Goal: Transaction & Acquisition: Purchase product/service

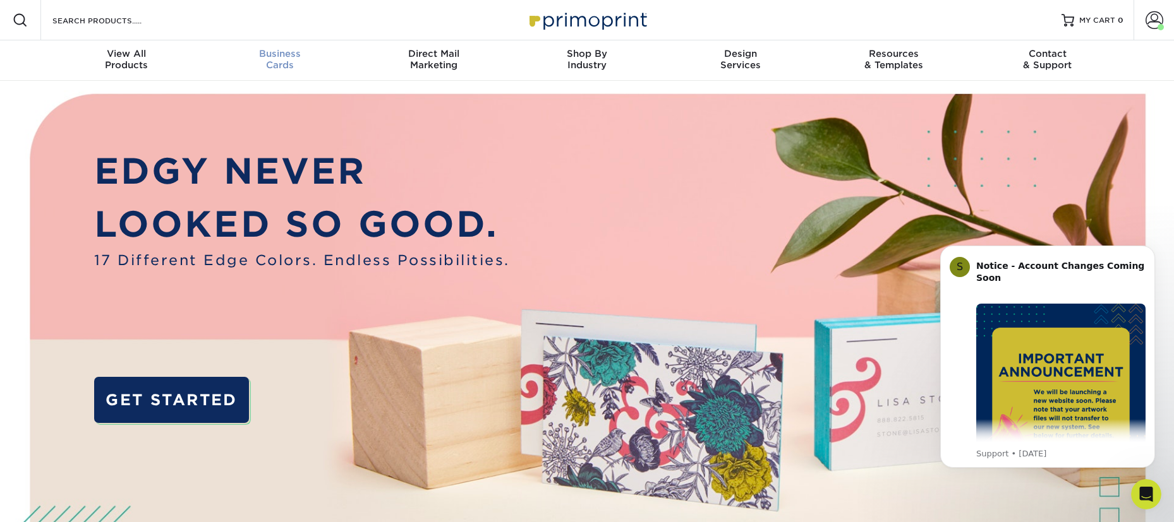
click at [285, 57] on span "Business" at bounding box center [280, 53] width 154 height 11
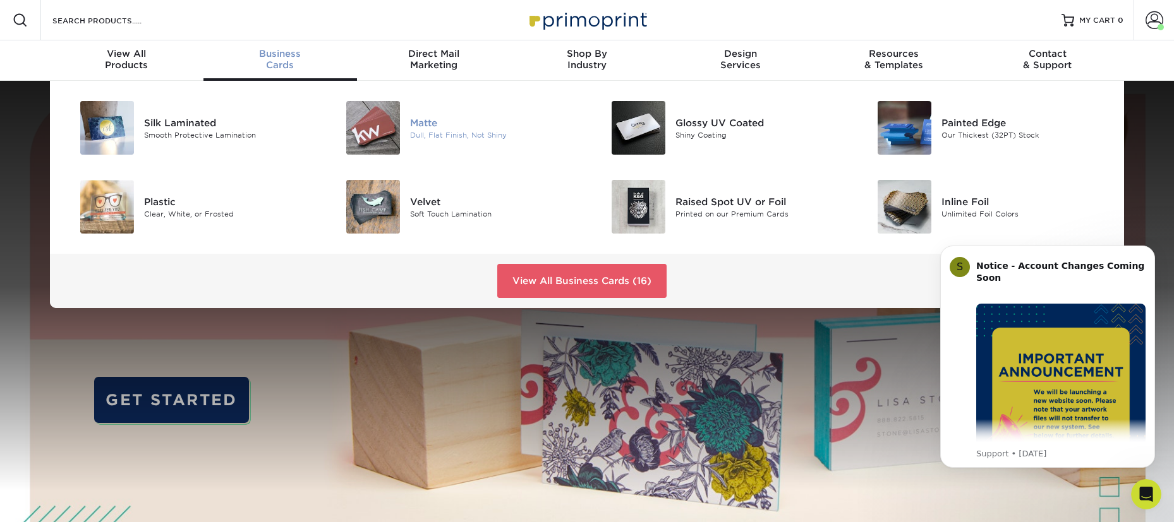
click at [376, 119] on img at bounding box center [373, 128] width 54 height 54
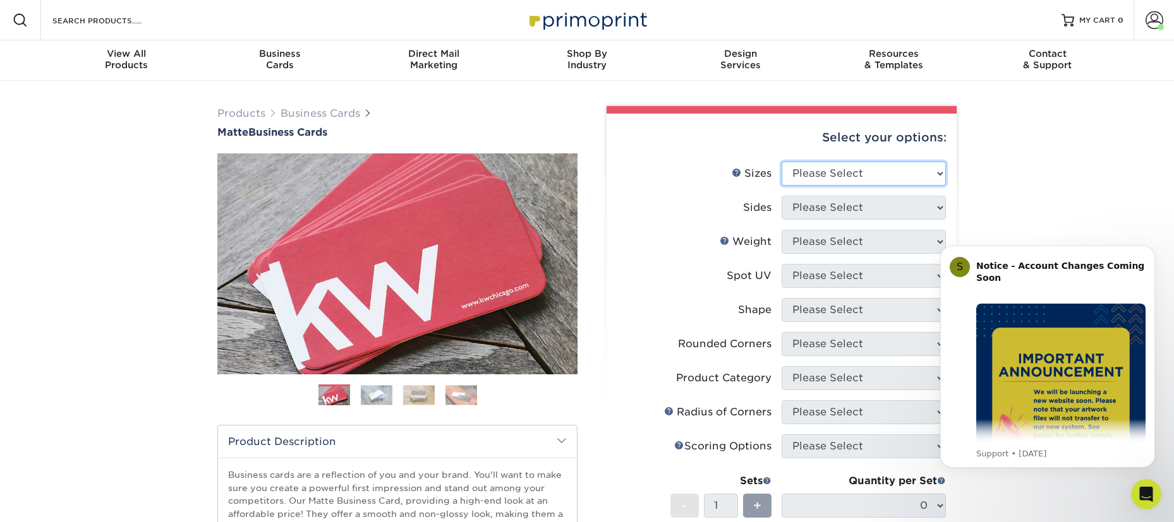
click at [816, 174] on select "Please Select 1.5" x 3.5" - Mini 1.75" x 3.5" - Mini 2" x 2" - Square 2" x 3" -…" at bounding box center [863, 174] width 164 height 24
select select "2.00x3.50"
click at [781, 162] on select "Please Select 1.5" x 3.5" - Mini 1.75" x 3.5" - Mini 2" x 2" - Square 2" x 3" -…" at bounding box center [863, 174] width 164 height 24
click at [838, 209] on select "Please Select Print Both Sides Print Front Only" at bounding box center [863, 208] width 164 height 24
select select "13abbda7-1d64-4f25-8bb2-c179b224825d"
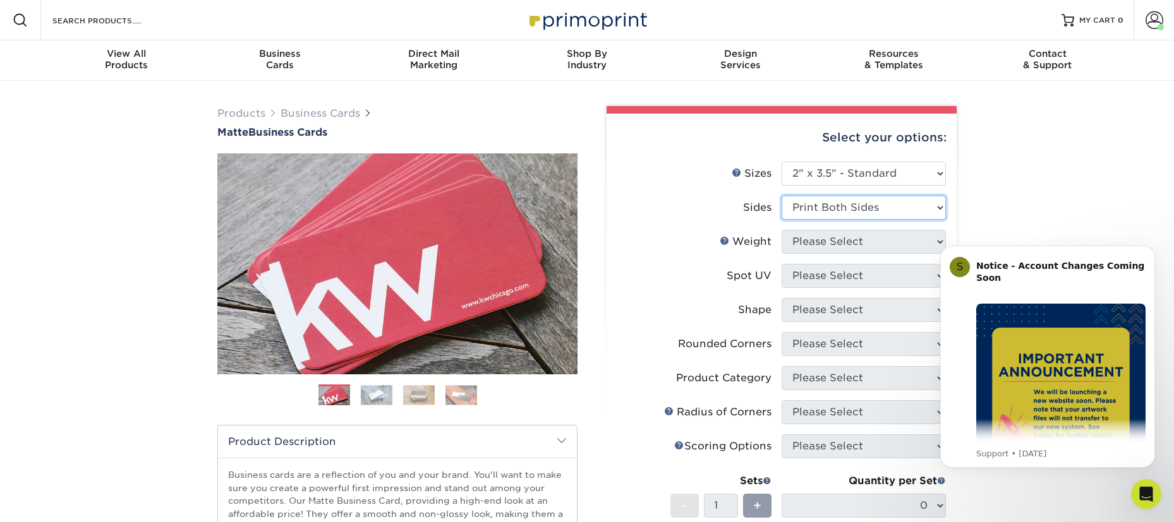
click at [781, 196] on select "Please Select Print Both Sides Print Front Only" at bounding box center [863, 208] width 164 height 24
click at [832, 242] on select "Please Select 16PT 14PT" at bounding box center [863, 242] width 164 height 24
select select "14PT"
click at [781, 230] on select "Please Select 16PT 14PT" at bounding box center [863, 242] width 164 height 24
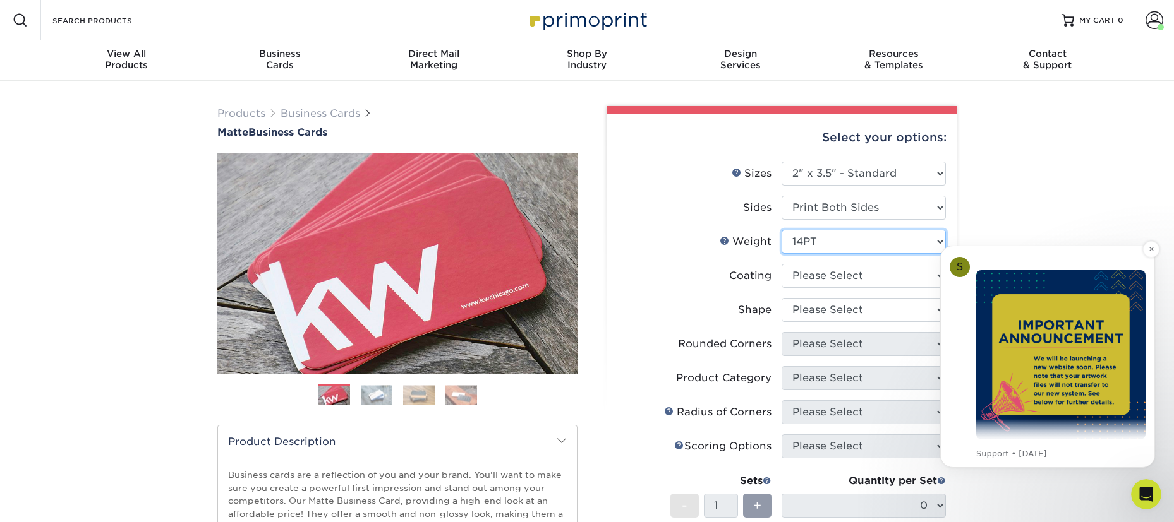
scroll to position [34, 0]
click at [1151, 251] on icon "Dismiss notification" at bounding box center [1151, 249] width 7 height 7
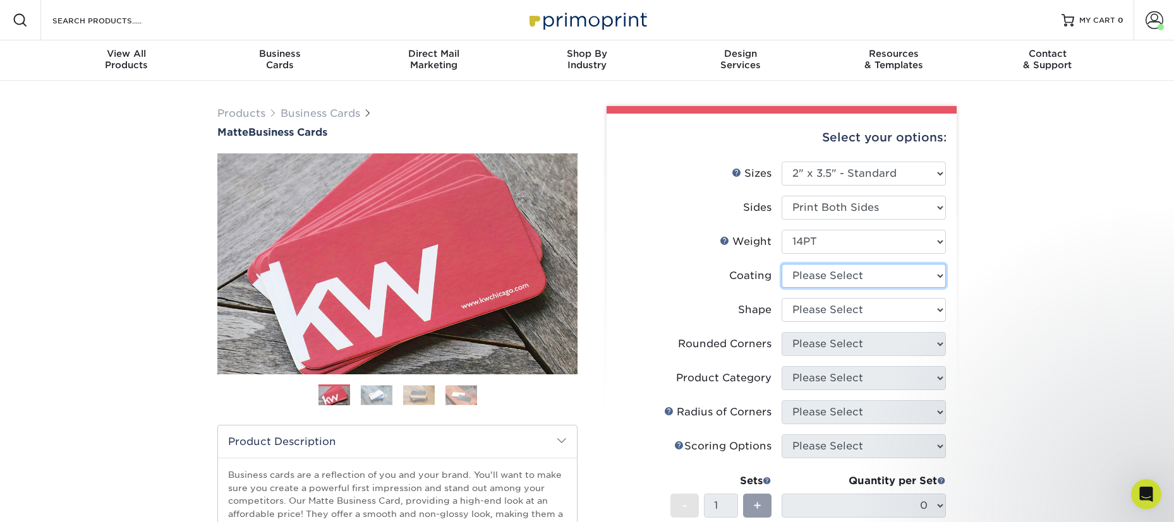
click at [826, 274] on select at bounding box center [863, 276] width 164 height 24
select select "121bb7b5-3b4d-429f-bd8d-bbf80e953313"
click at [781, 264] on select at bounding box center [863, 276] width 164 height 24
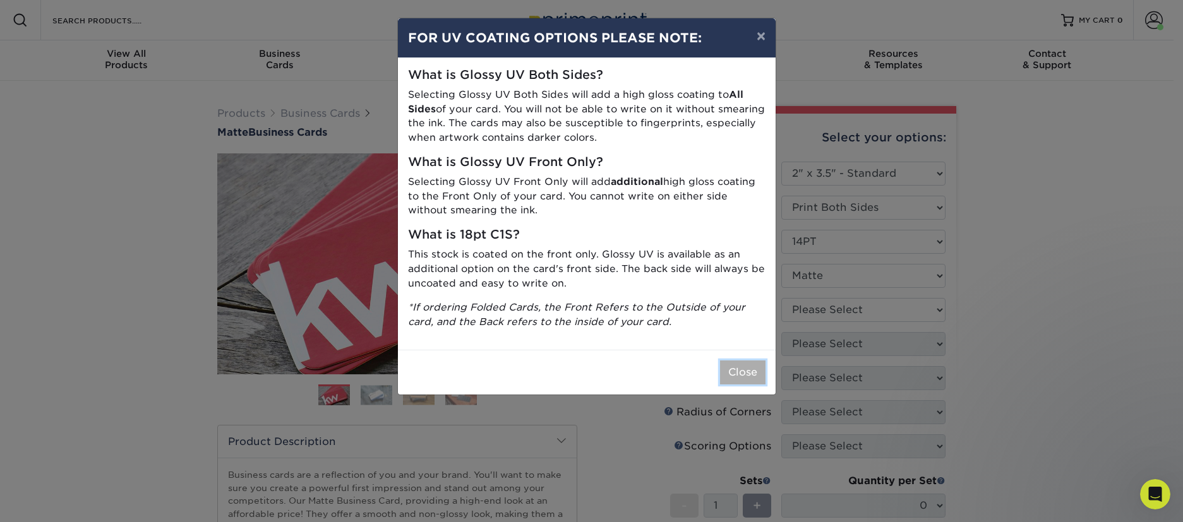
click at [743, 376] on button "Close" at bounding box center [742, 373] width 45 height 24
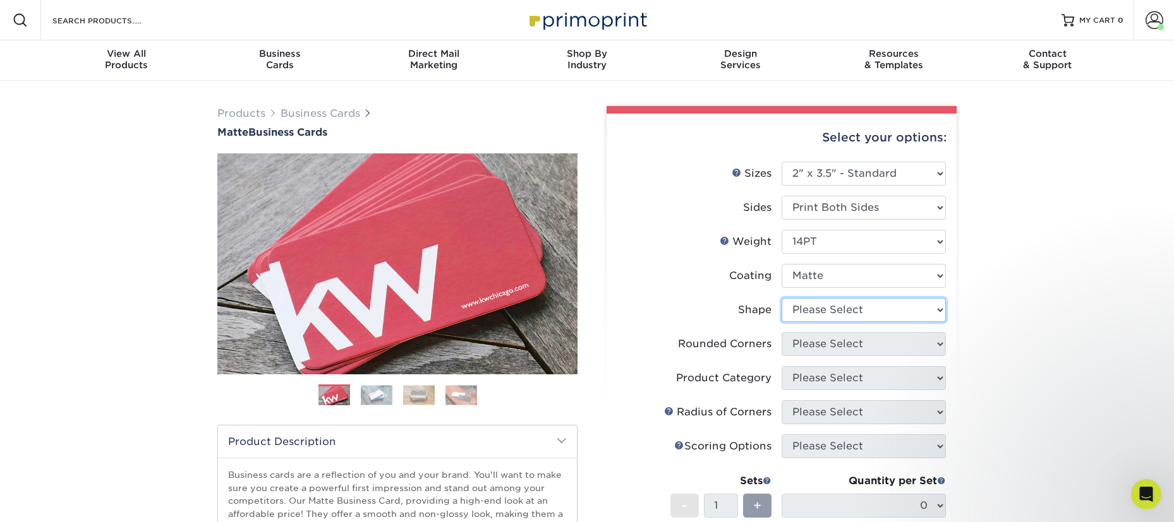
click at [874, 303] on select "Please Select Standard" at bounding box center [863, 310] width 164 height 24
select select "standard"
click at [781, 298] on select "Please Select Standard" at bounding box center [863, 310] width 164 height 24
click at [840, 343] on select "Please Select Yes - Round 2 Corners Yes - Round 4 Corners No" at bounding box center [863, 344] width 164 height 24
select select "0"
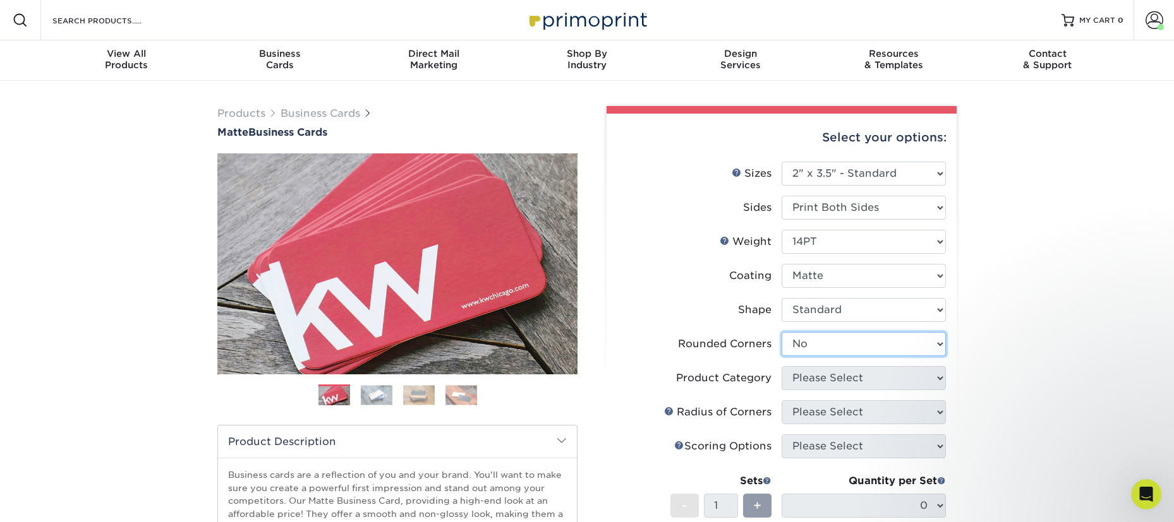
click at [781, 332] on select "Please Select Yes - Round 2 Corners Yes - Round 4 Corners No" at bounding box center [863, 344] width 164 height 24
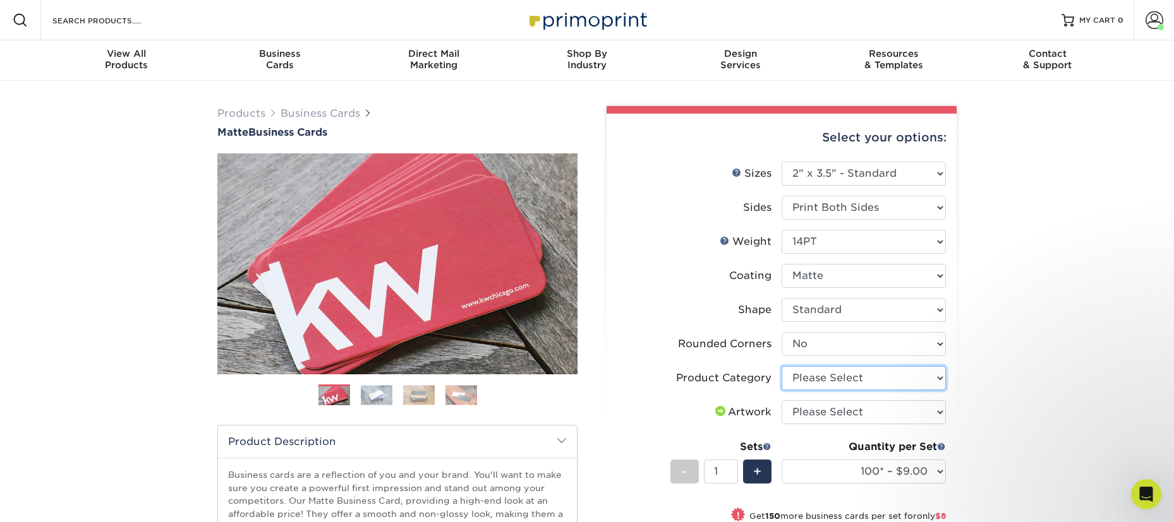
click at [931, 380] on select "Please Select Business Cards" at bounding box center [863, 378] width 164 height 24
select select "3b5148f1-0588-4f88-a218-97bcfdce65c1"
click at [781, 366] on select "Please Select Business Cards" at bounding box center [863, 378] width 164 height 24
click at [912, 418] on select "Please Select I will upload files I need a design - $100" at bounding box center [863, 413] width 164 height 24
select select "upload"
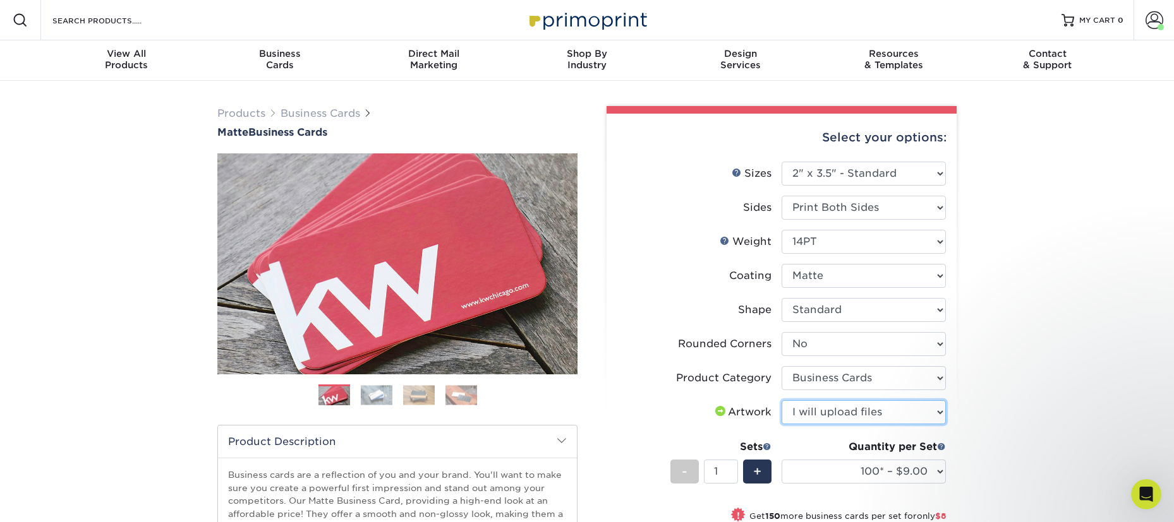
click at [781, 401] on select "Please Select I will upload files I need a design - $100" at bounding box center [863, 413] width 164 height 24
click at [890, 470] on select "100* – $9.00 250* – $17.00 500 – $33.00 1000 – $42.00 2500 – $75.00 5000 – $143…" at bounding box center [863, 472] width 164 height 24
select select "500 – $33.00"
click at [781, 460] on select "100* – $9.00 250* – $17.00 500 – $33.00 1000 – $42.00 2500 – $75.00 5000 – $143…" at bounding box center [863, 472] width 164 height 24
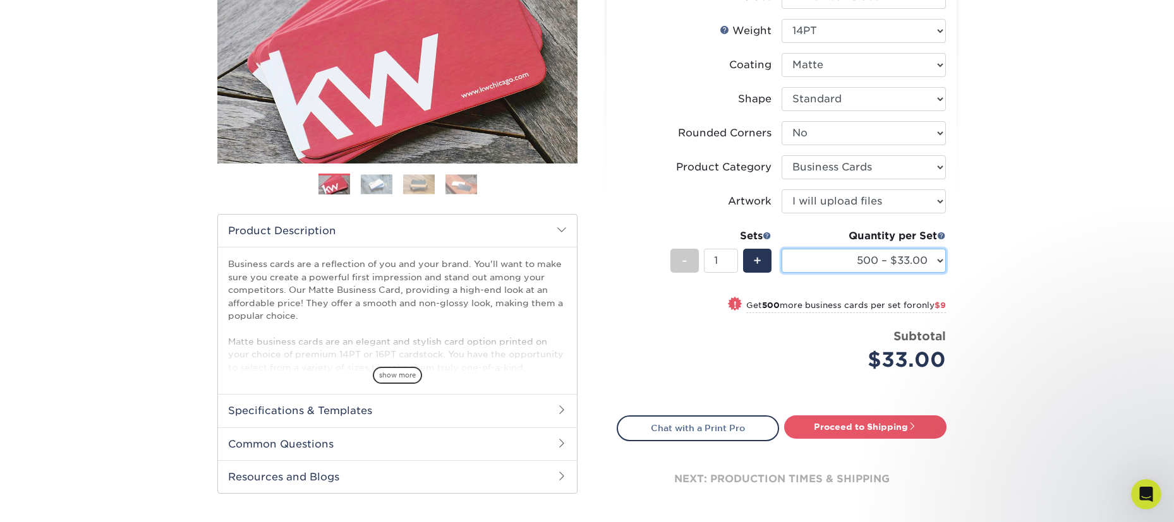
scroll to position [224, 0]
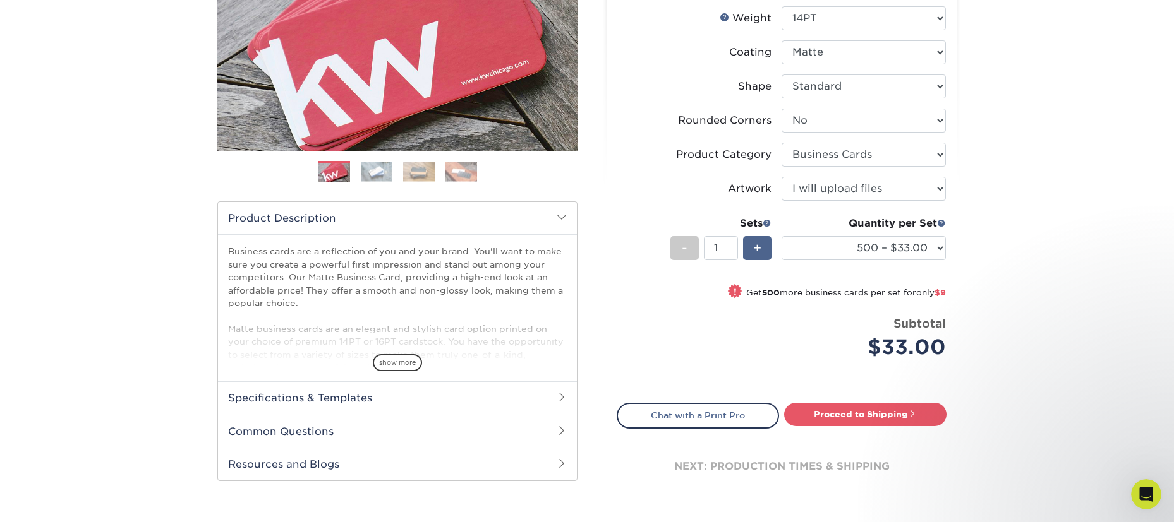
click at [758, 250] on span "+" at bounding box center [757, 248] width 8 height 19
type input "2"
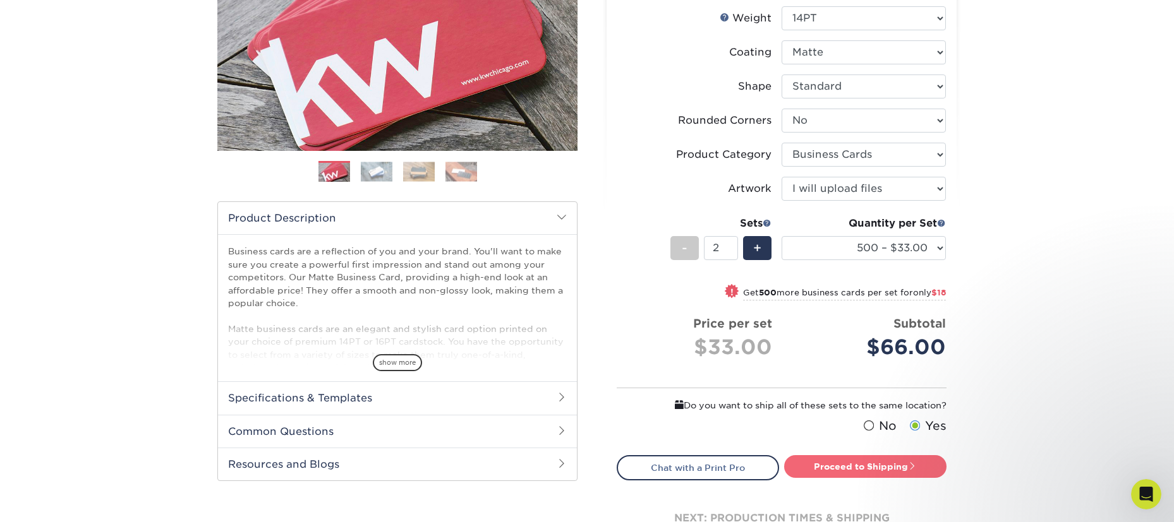
click at [869, 467] on link "Proceed to Shipping" at bounding box center [865, 466] width 162 height 23
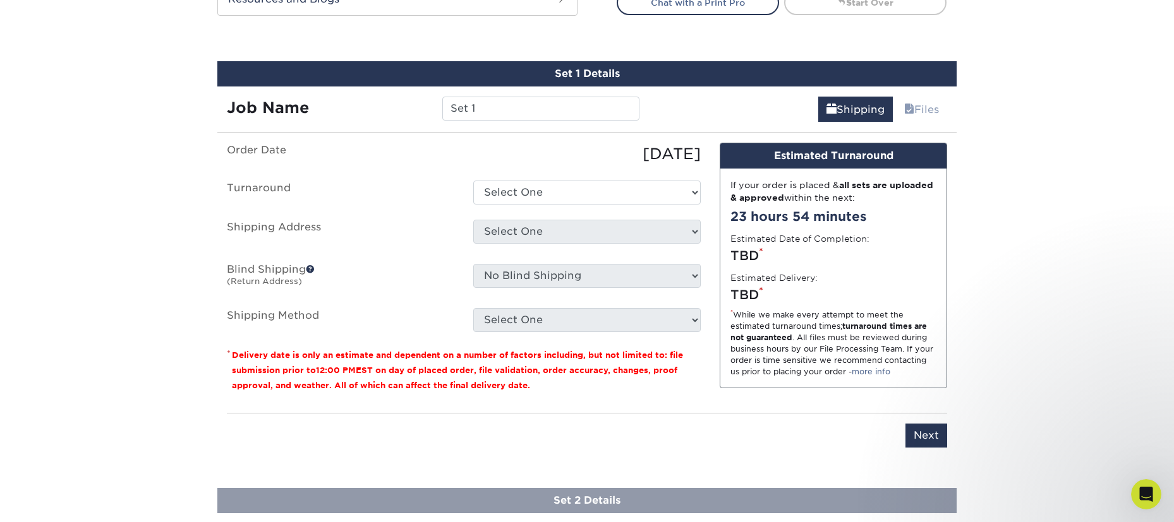
scroll to position [713, 0]
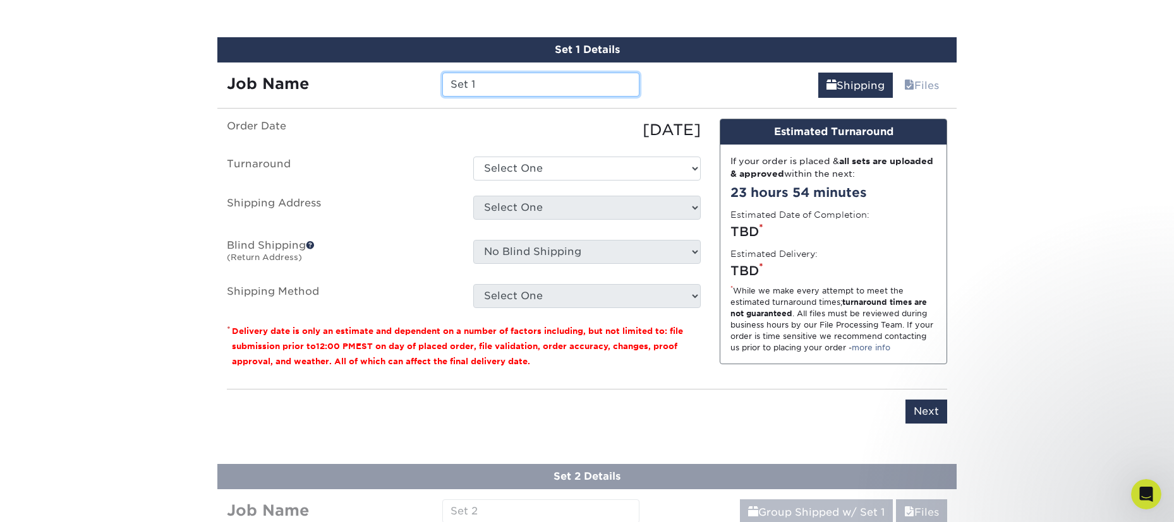
drag, startPoint x: 581, startPoint y: 82, endPoint x: 385, endPoint y: 88, distance: 195.9
click at [385, 88] on div "Job Name Set 1" at bounding box center [432, 85] width 431 height 24
type input "[DATE] [PERSON_NAME] - BC"
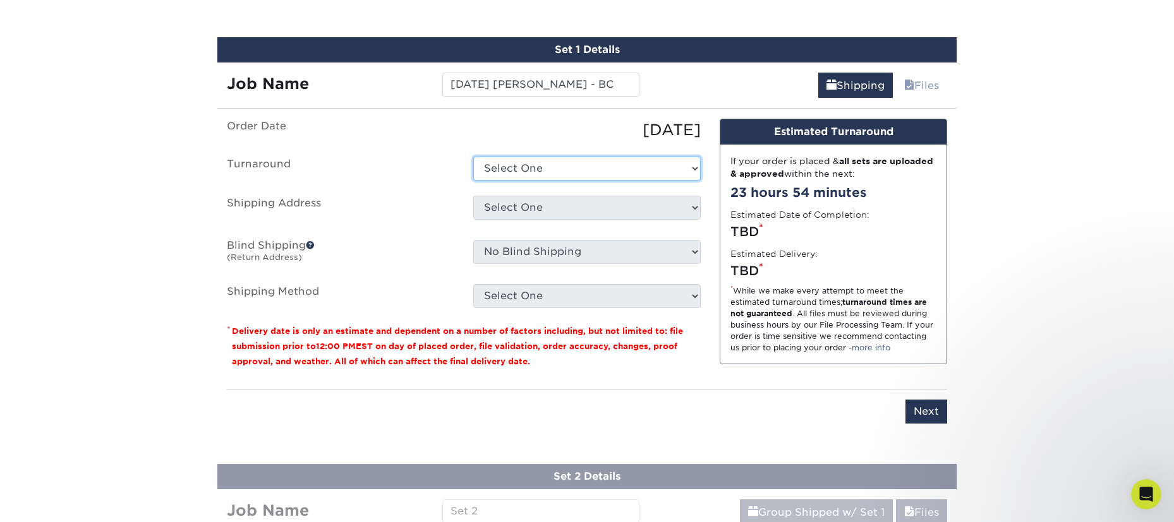
click at [535, 162] on select "Select One 2-4 Business Days 2 Day Next Business Day" at bounding box center [586, 169] width 227 height 24
select select "4593e6bc-33d2-4cf1-a66b-d77e9d82a3cc"
click at [473, 157] on select "Select One 2-4 Business Days 2 Day Next Business Day" at bounding box center [586, 169] width 227 height 24
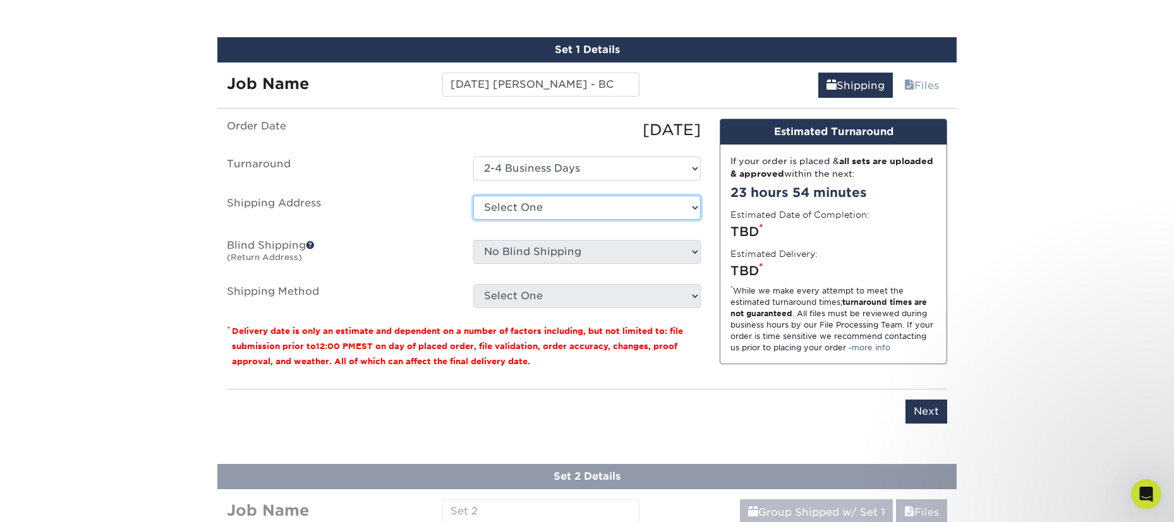
click at [548, 205] on select "Select One Business Cards - [PERSON_NAME] Carolina Caring Carolina Caring Carol…" at bounding box center [586, 208] width 227 height 24
select select "139857"
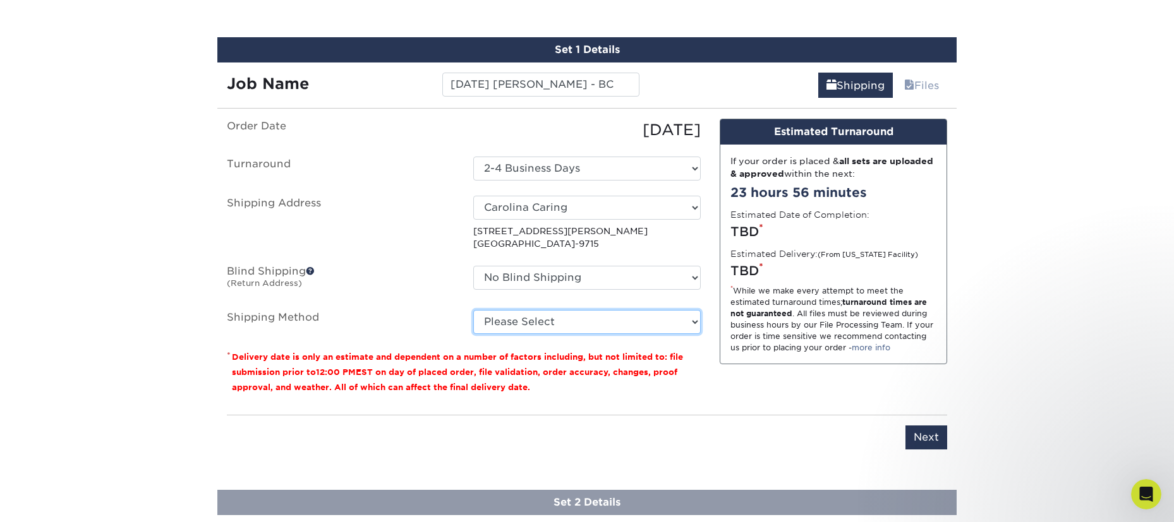
click at [534, 321] on select "Please Select Ground Shipping (+$14.96) 3 Day Shipping Service (+$15.58) 2 Day …" at bounding box center [586, 322] width 227 height 24
select select "03"
click at [473, 310] on select "Please Select Ground Shipping (+$14.96) 3 Day Shipping Service (+$15.58) 2 Day …" at bounding box center [586, 322] width 227 height 24
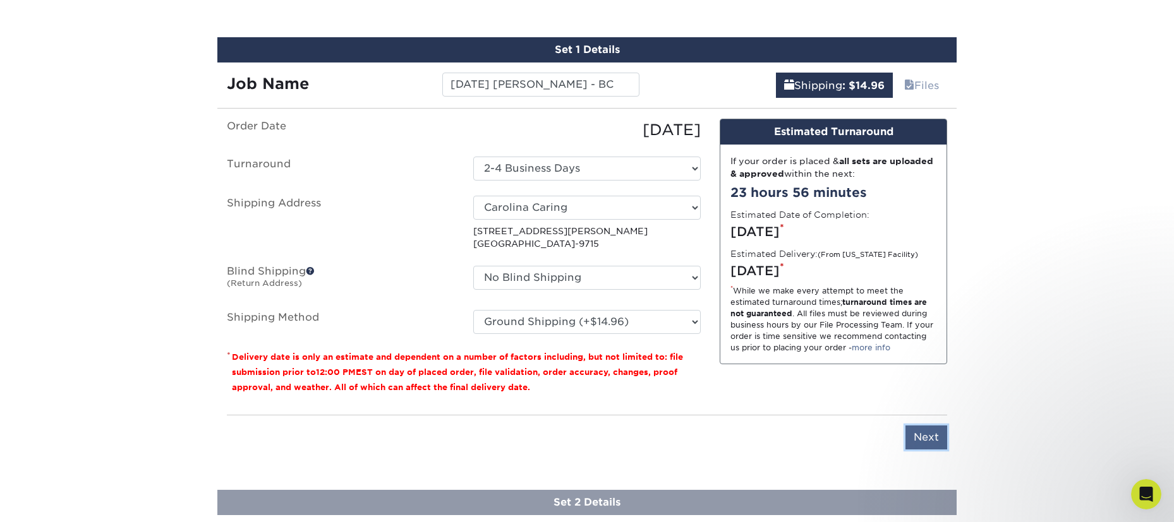
click at [925, 437] on input "Next" at bounding box center [926, 438] width 42 height 24
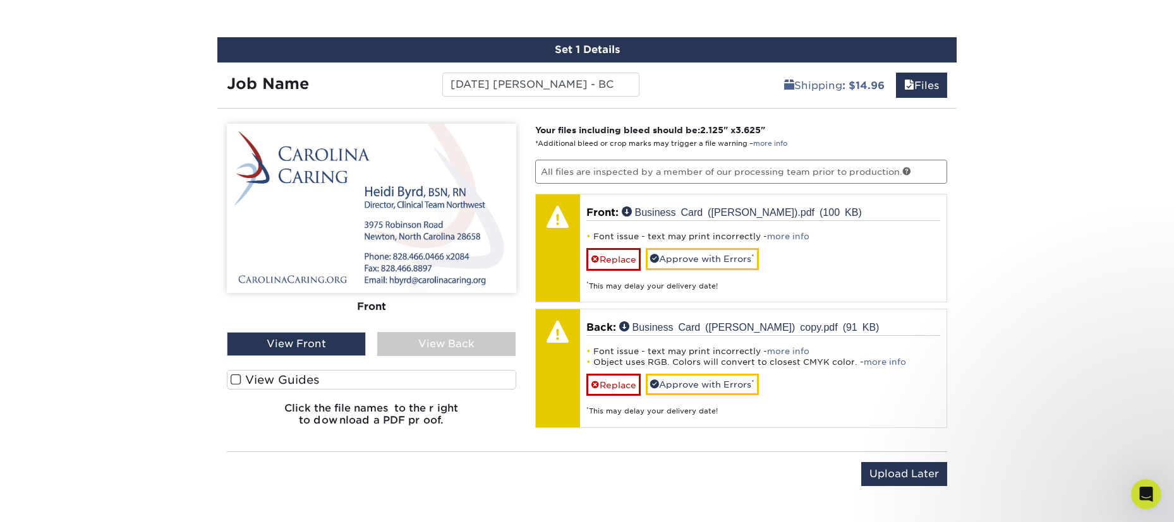
click at [457, 341] on div "View Back" at bounding box center [446, 344] width 139 height 24
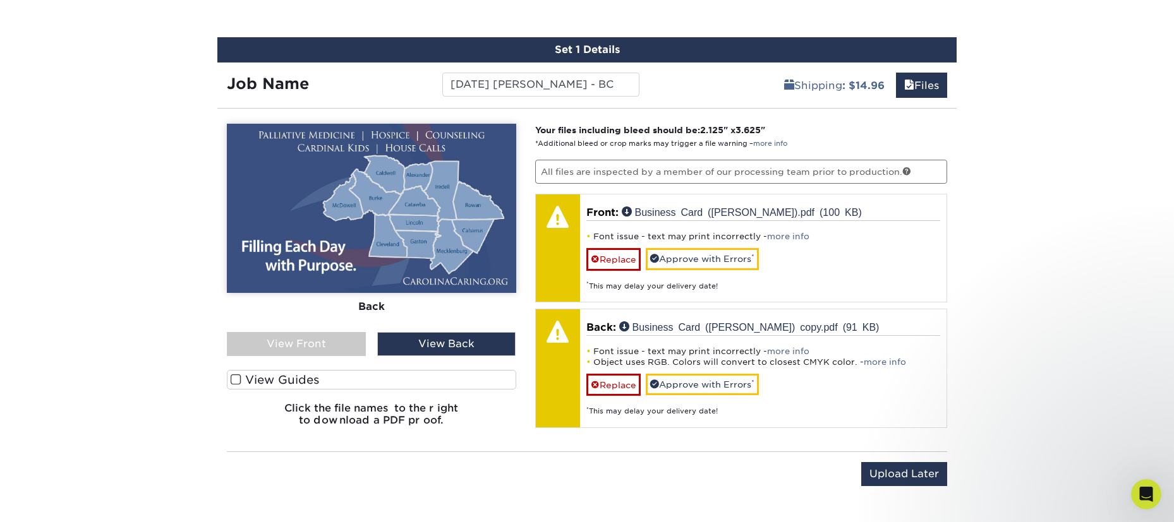
click at [325, 342] on div "View Front" at bounding box center [296, 344] width 139 height 24
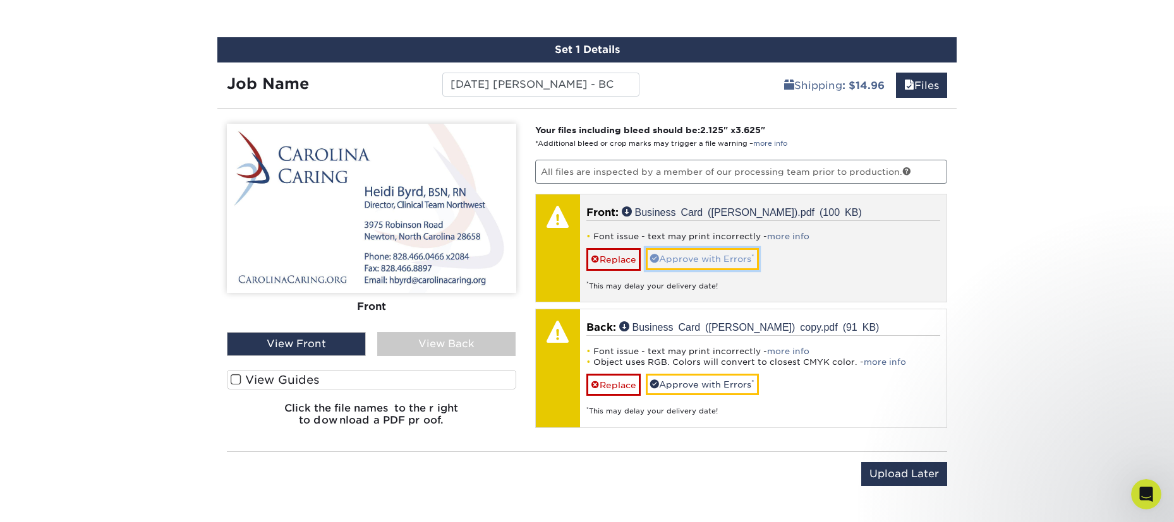
click at [684, 256] on link "Approve with Errors *" at bounding box center [702, 258] width 113 height 21
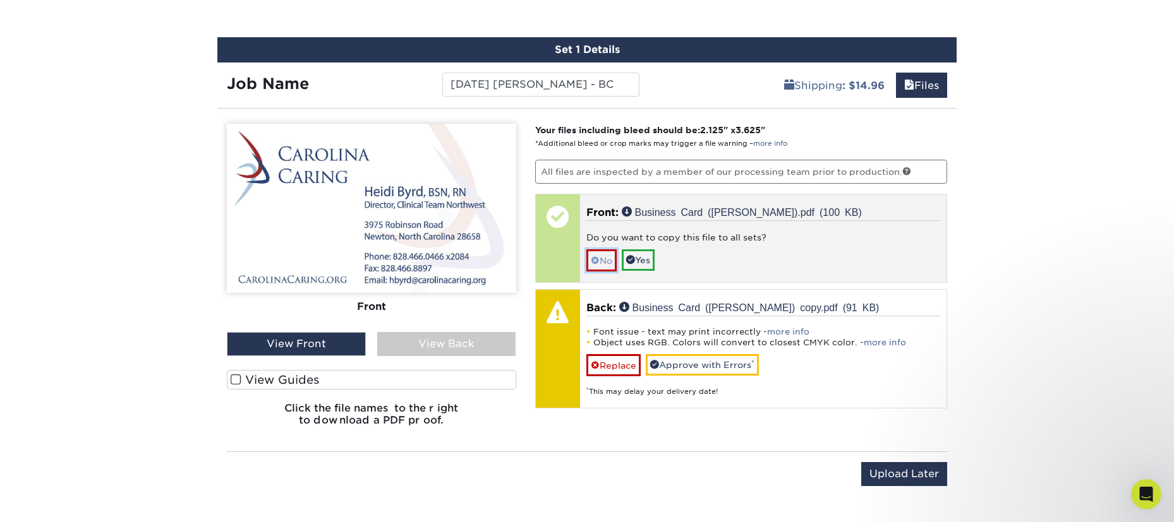
click at [603, 261] on link "No" at bounding box center [601, 261] width 30 height 22
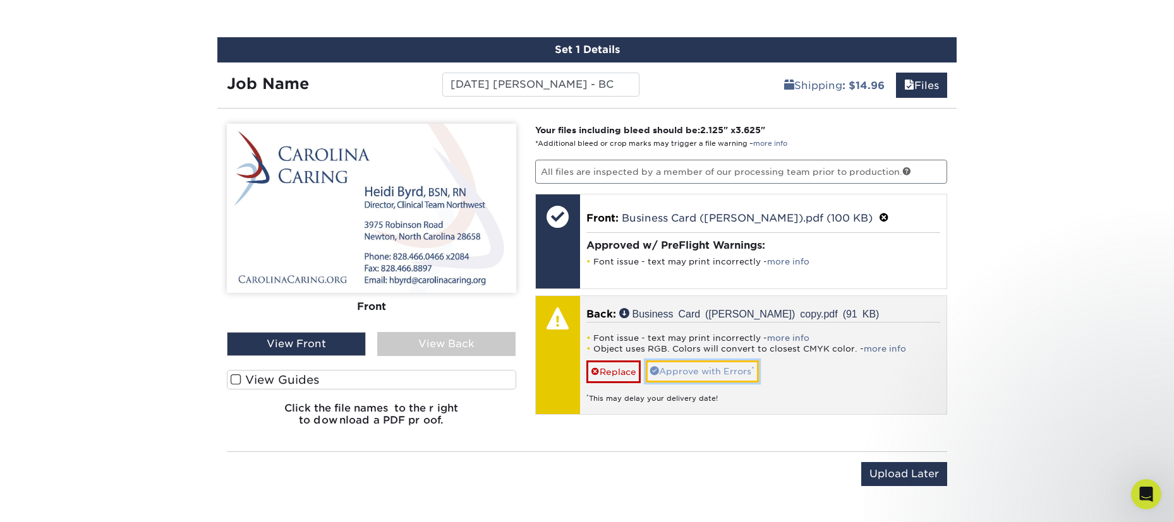
click at [714, 373] on link "Approve with Errors *" at bounding box center [702, 371] width 113 height 21
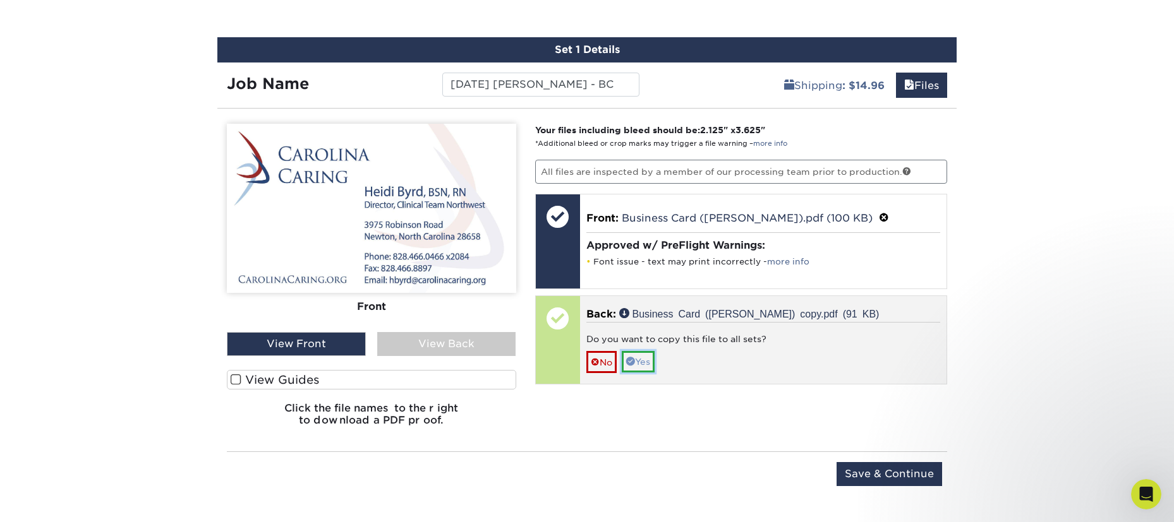
click at [646, 362] on link "Yes" at bounding box center [638, 361] width 33 height 21
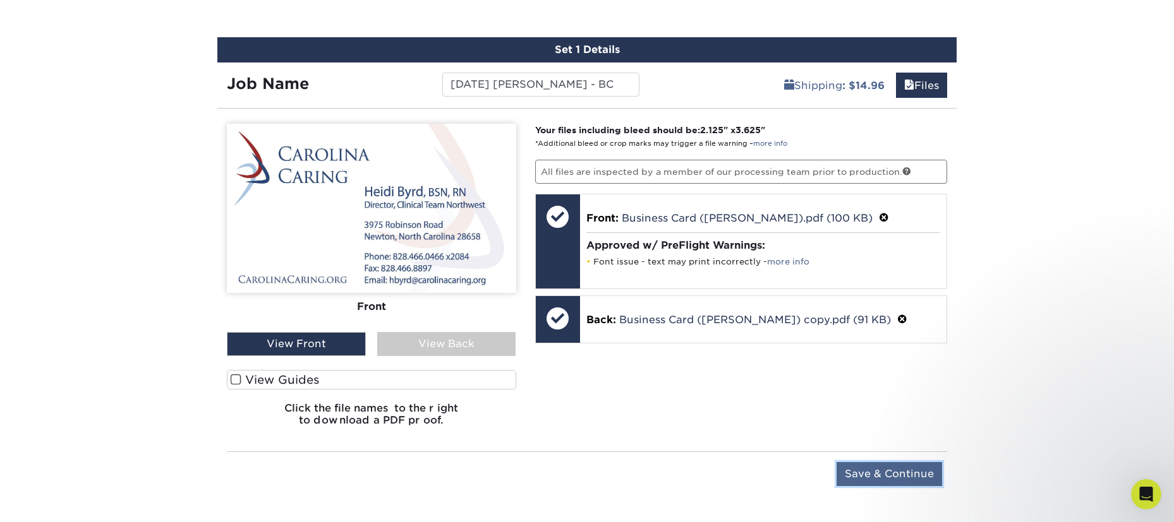
click at [895, 473] on input "Save & Continue" at bounding box center [888, 474] width 105 height 24
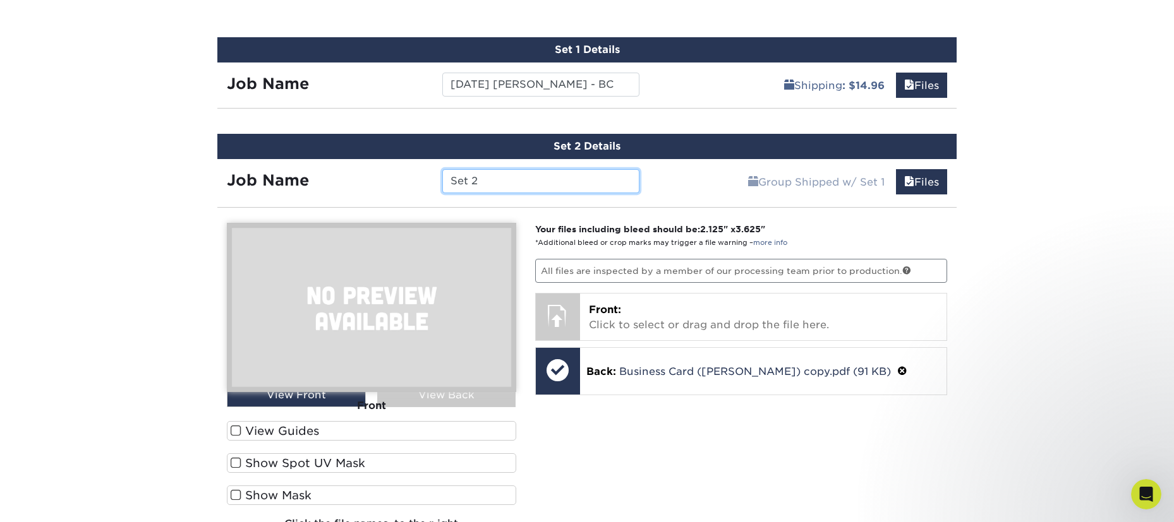
drag, startPoint x: 500, startPoint y: 181, endPoint x: 397, endPoint y: 181, distance: 103.6
click at [397, 181] on div "Job Name Set 2" at bounding box center [432, 181] width 431 height 24
type input "[DATE] [PERSON_NAME] - [GEOGRAPHIC_DATA]"
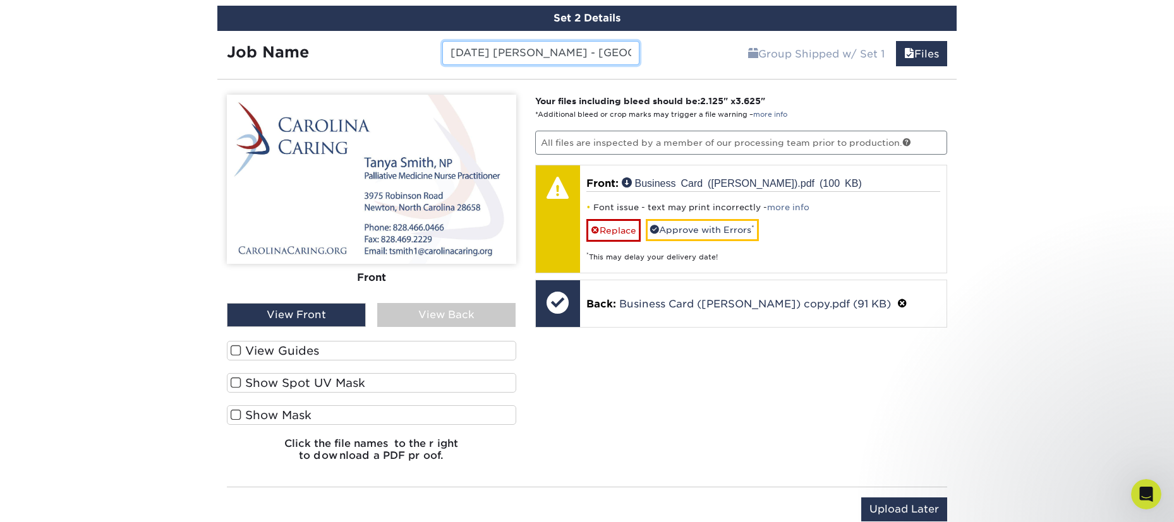
scroll to position [843, 0]
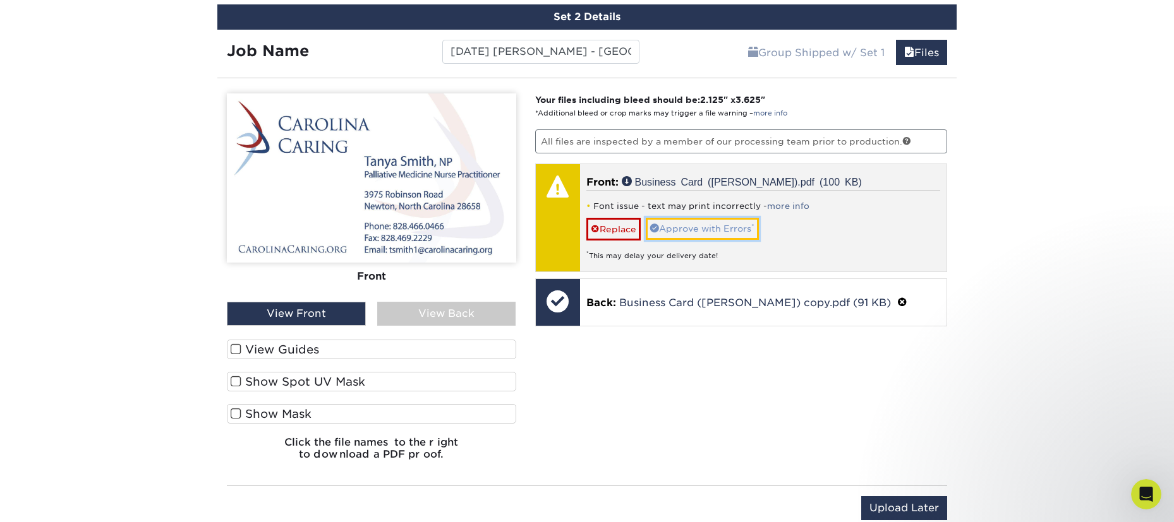
click at [731, 222] on link "Approve with Errors *" at bounding box center [702, 228] width 113 height 21
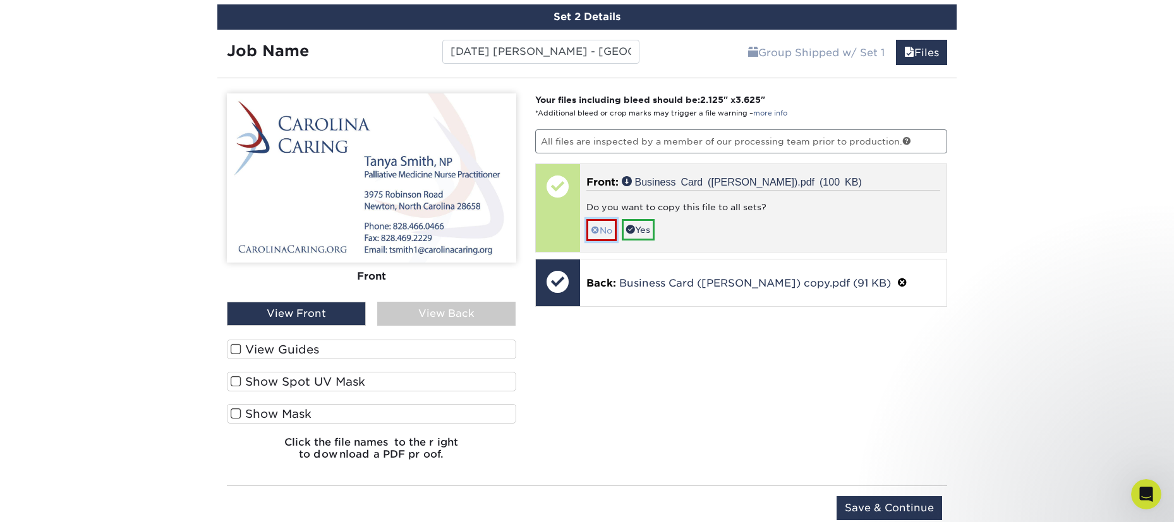
click at [603, 228] on link "No" at bounding box center [601, 230] width 30 height 22
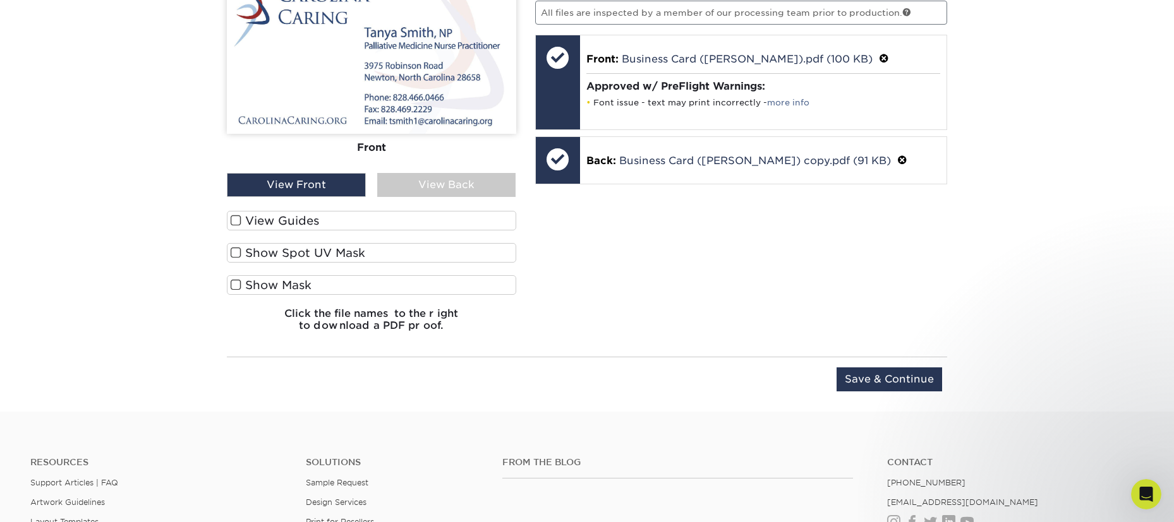
scroll to position [982, 0]
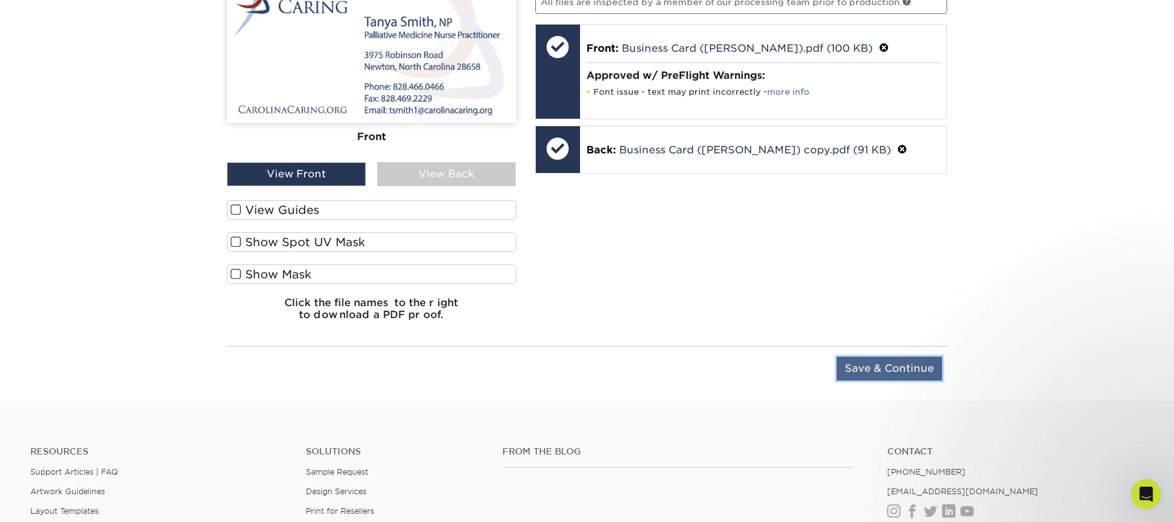
click at [905, 378] on input "Save & Continue" at bounding box center [888, 369] width 105 height 24
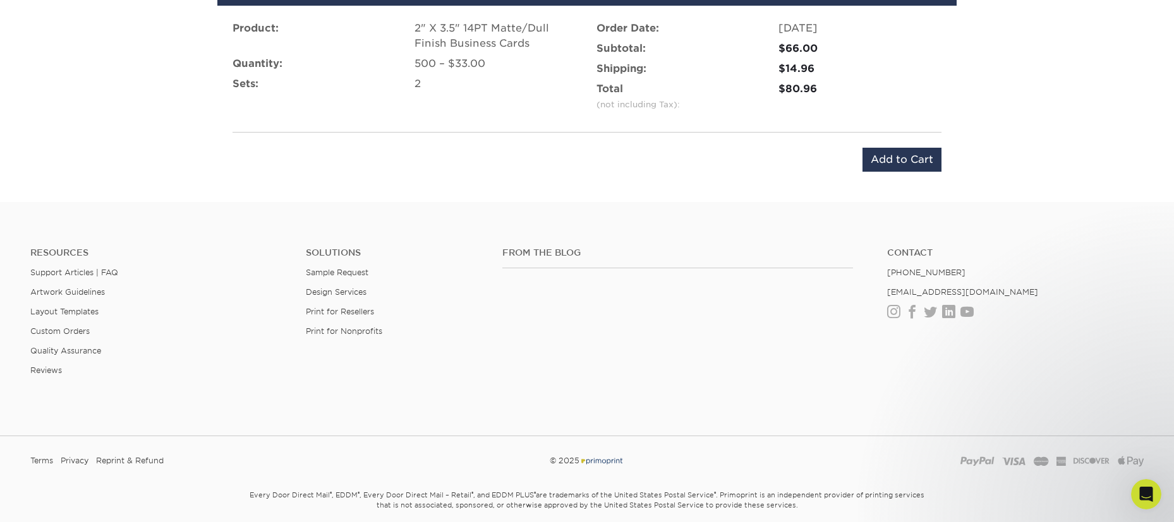
scroll to position [949, 0]
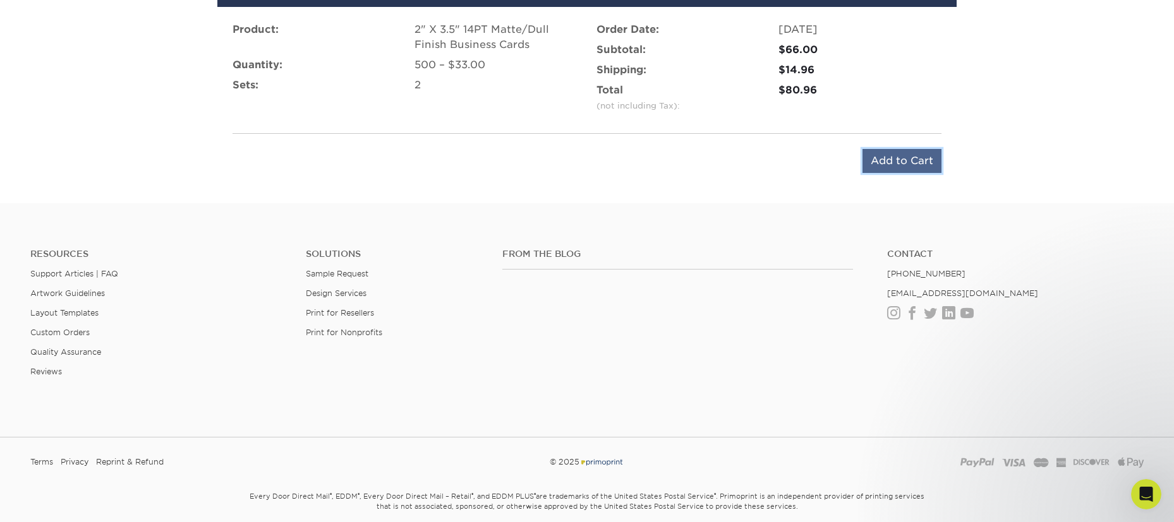
click at [910, 169] on input "Add to Cart" at bounding box center [901, 161] width 79 height 24
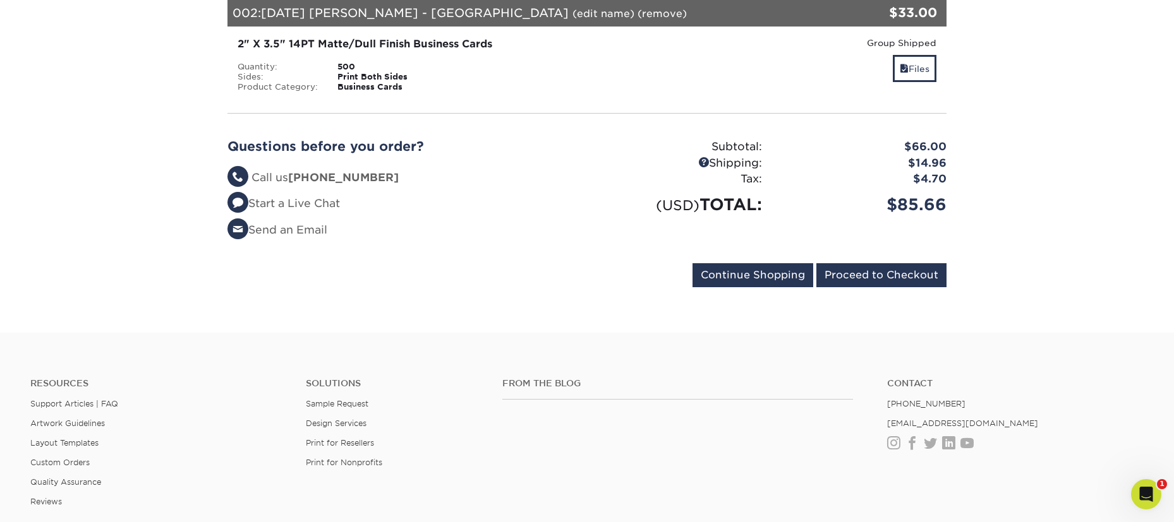
scroll to position [355, 0]
click at [874, 263] on input "Proceed to Checkout" at bounding box center [881, 275] width 130 height 24
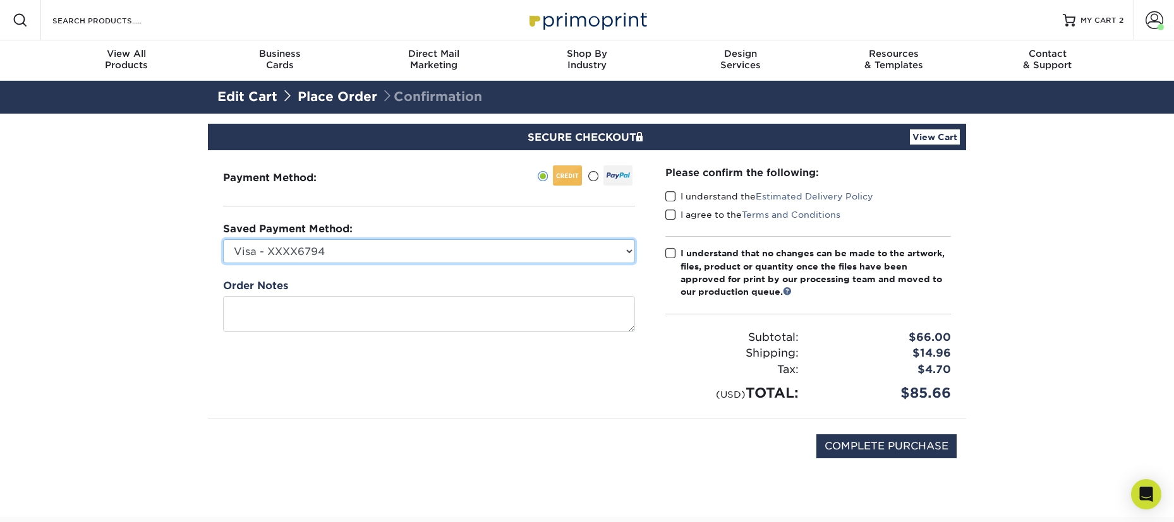
click at [586, 253] on select "Visa - XXXX6794 Visa - XXXX7081 Visa - XXXX2172 Visa - XXXX1584 Visa - XXXX7084…" at bounding box center [429, 251] width 412 height 24
select select "69163"
click at [223, 239] on select "Visa - XXXX6794 Visa - XXXX7081 Visa - XXXX2172 Visa - XXXX1584 Visa - XXXX7084…" at bounding box center [429, 251] width 412 height 24
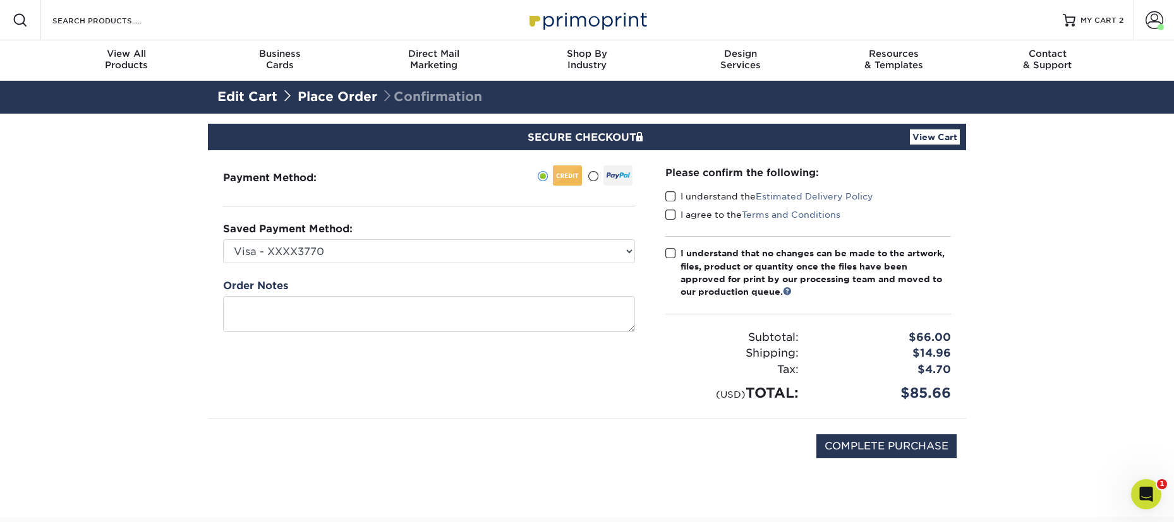
click at [674, 193] on span at bounding box center [670, 197] width 11 height 12
click at [0, 0] on input "I understand the Estimated Delivery Policy" at bounding box center [0, 0] width 0 height 0
click at [667, 212] on span at bounding box center [670, 215] width 11 height 12
click at [0, 0] on input "I agree to the Terms and Conditions" at bounding box center [0, 0] width 0 height 0
click at [672, 251] on span at bounding box center [670, 254] width 11 height 12
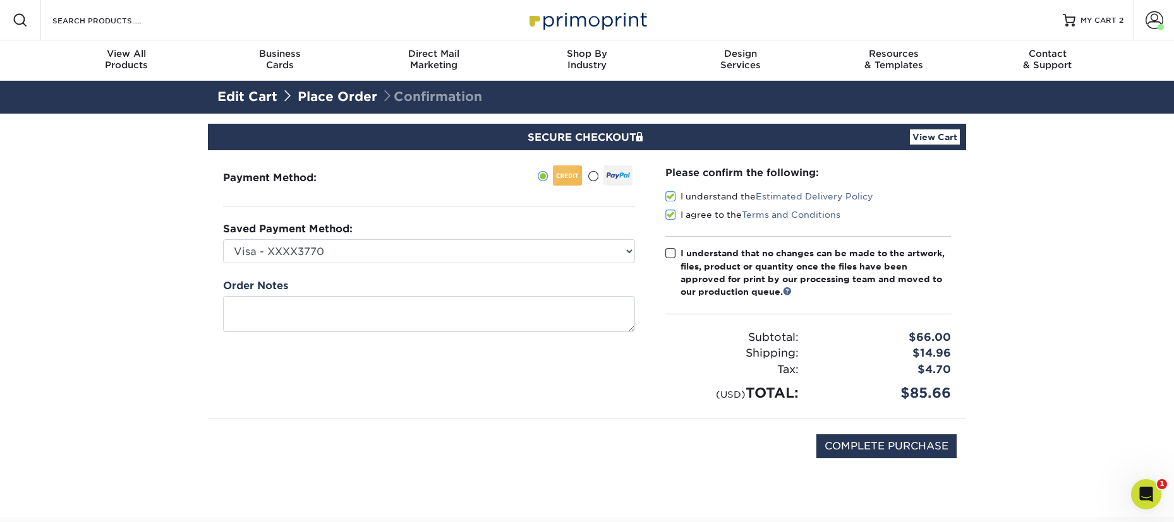
click at [0, 0] on input "I understand that no changes can be made to the artwork, files, product or quan…" at bounding box center [0, 0] width 0 height 0
click at [925, 451] on input "COMPLETE PURCHASE" at bounding box center [886, 447] width 140 height 24
type input "PROCESSING, PLEASE WAIT..."
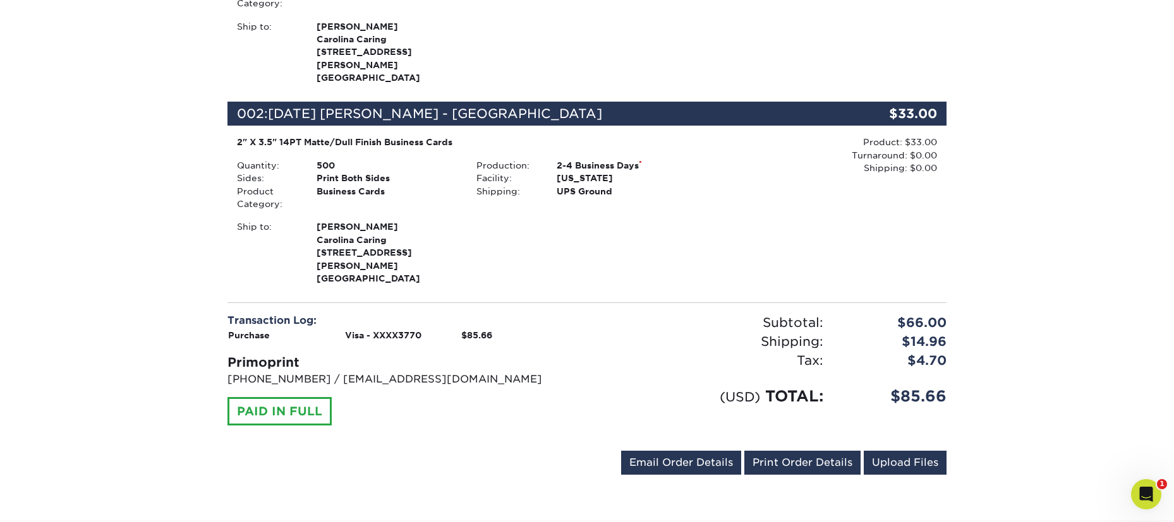
scroll to position [466, 0]
